Goal: Task Accomplishment & Management: Manage account settings

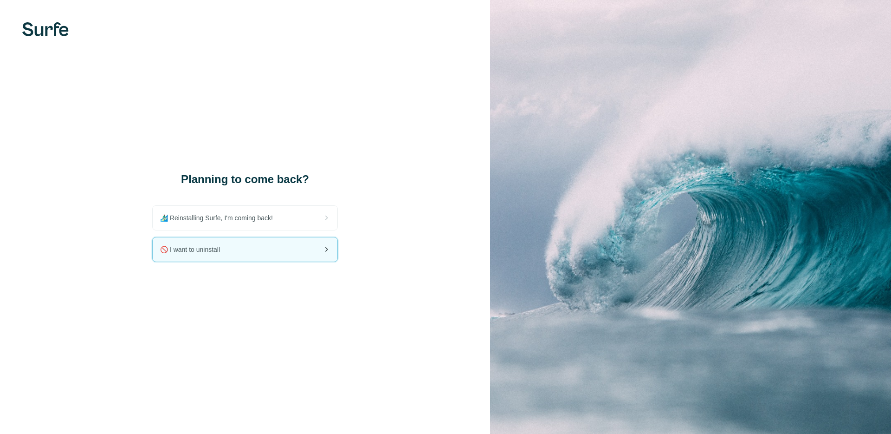
click at [288, 261] on div "🚫 I want to uninstall" at bounding box center [245, 249] width 186 height 25
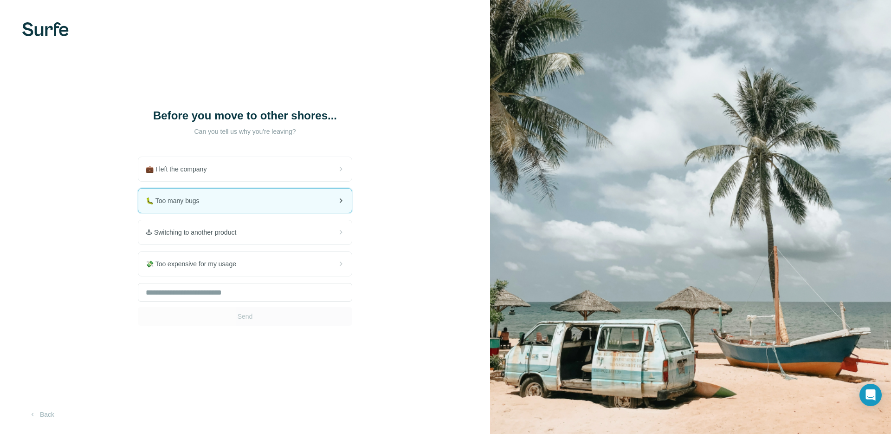
click at [217, 208] on div "🐛 Too many bugs" at bounding box center [245, 200] width 214 height 24
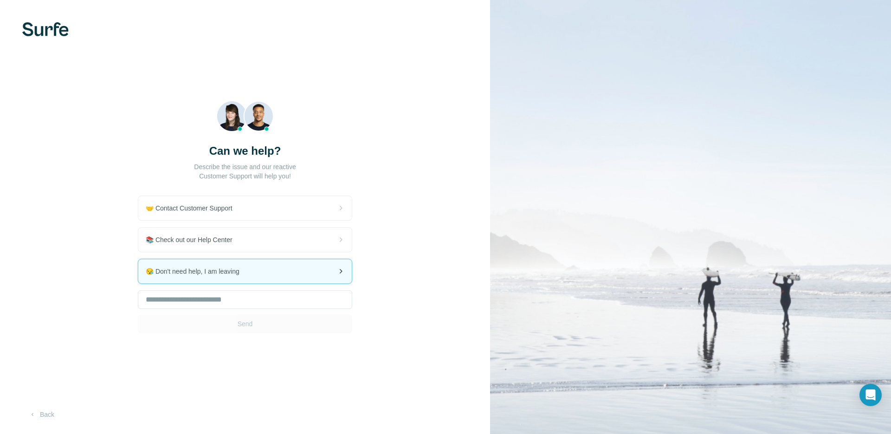
click at [233, 276] on div "😪 Don't need help, I am leaving" at bounding box center [245, 271] width 214 height 24
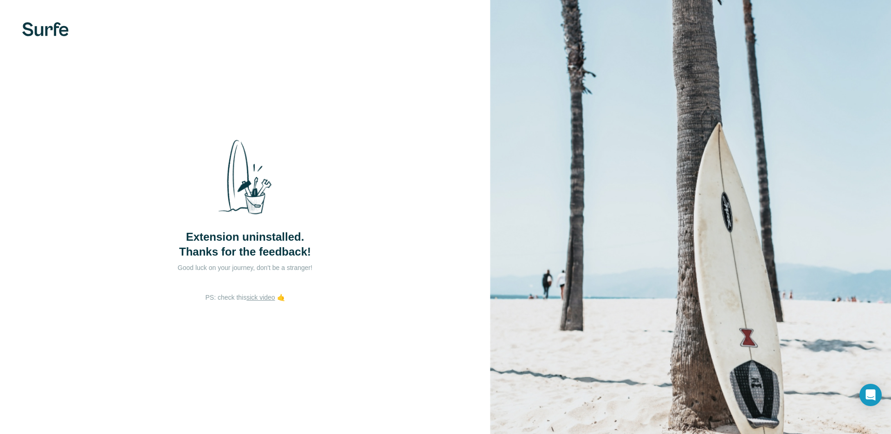
click at [360, 291] on div "Extension uninstalled. Thanks for the feedback! Good luck on your journey, don'…" at bounding box center [245, 217] width 490 height 434
